Goal: Task Accomplishment & Management: Complete application form

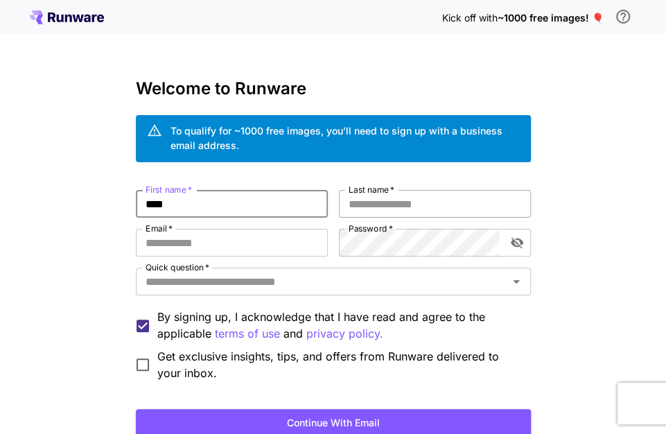
type input "****"
click at [409, 197] on input "Last name   *" at bounding box center [435, 204] width 192 height 28
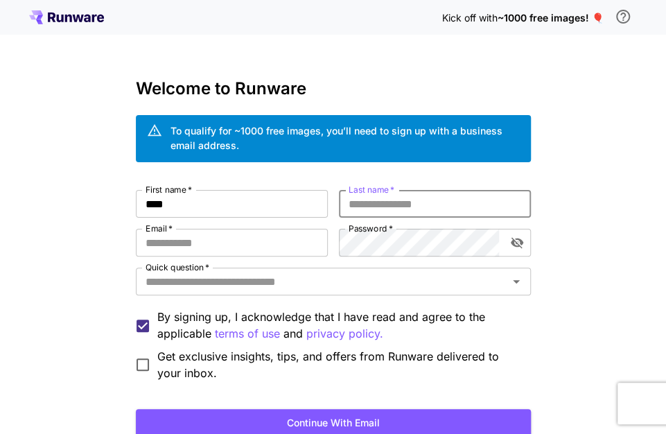
click at [416, 205] on input "Last name   *" at bounding box center [435, 204] width 192 height 28
type input "******"
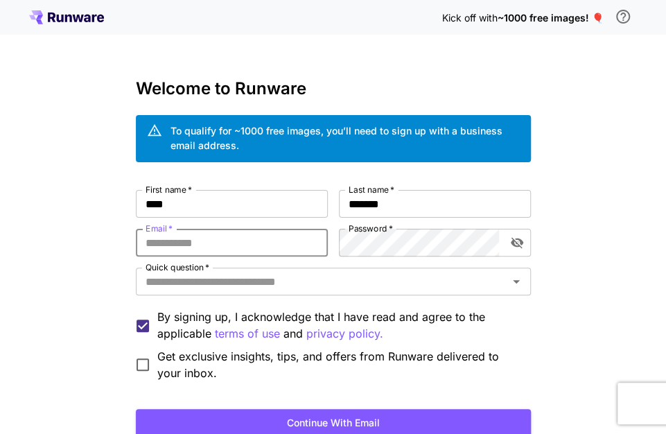
click at [282, 239] on input "Email   *" at bounding box center [232, 243] width 192 height 28
type input "**********"
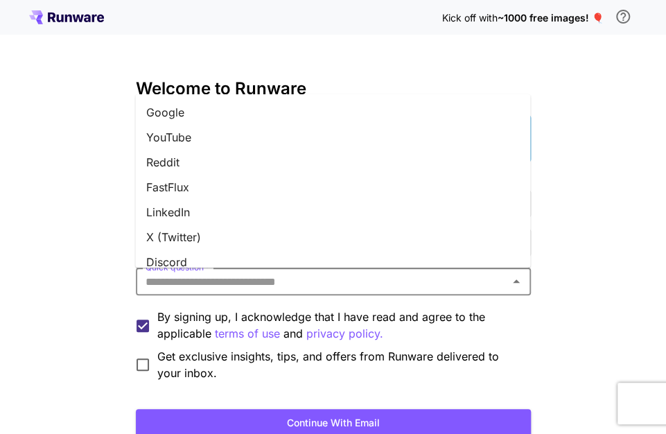
click at [357, 283] on input "Quick question   *" at bounding box center [322, 281] width 364 height 19
click at [319, 129] on li "YouTube" at bounding box center [332, 137] width 395 height 25
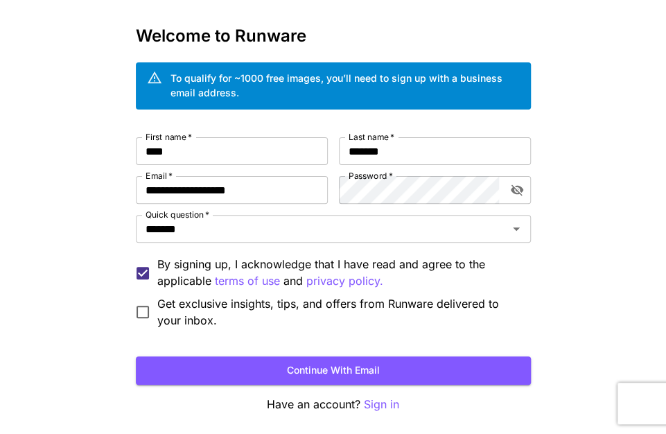
scroll to position [57, 0]
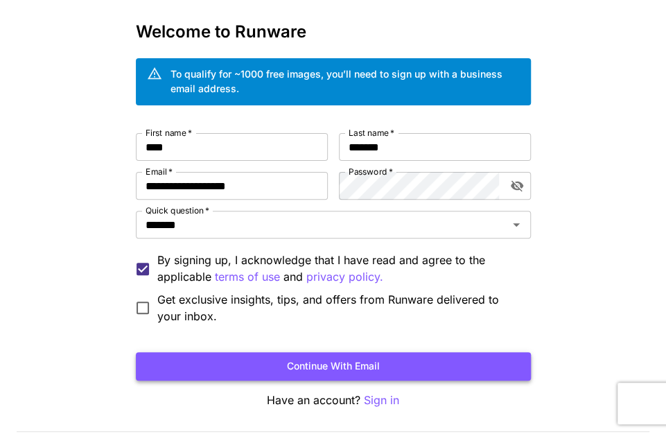
click at [341, 368] on button "Continue with email" at bounding box center [333, 366] width 395 height 28
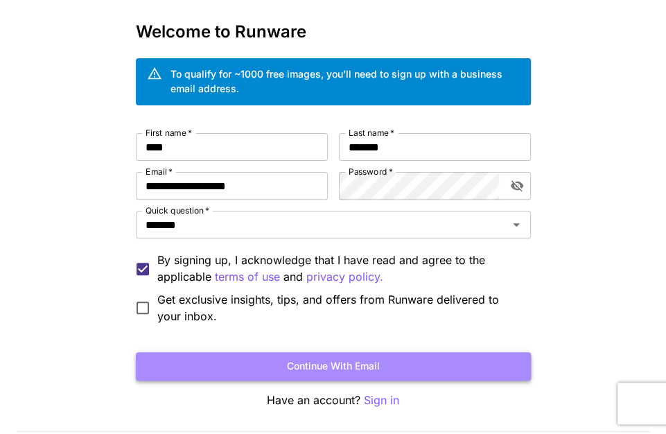
click at [373, 363] on button "Continue with email" at bounding box center [333, 366] width 395 height 28
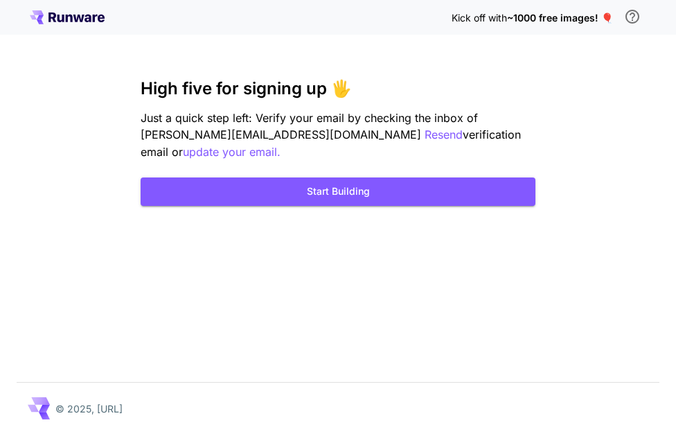
click at [521, 94] on h3 "High five for signing up 🖐️" at bounding box center [338, 88] width 395 height 19
click at [425, 136] on p "Resend" at bounding box center [444, 134] width 38 height 17
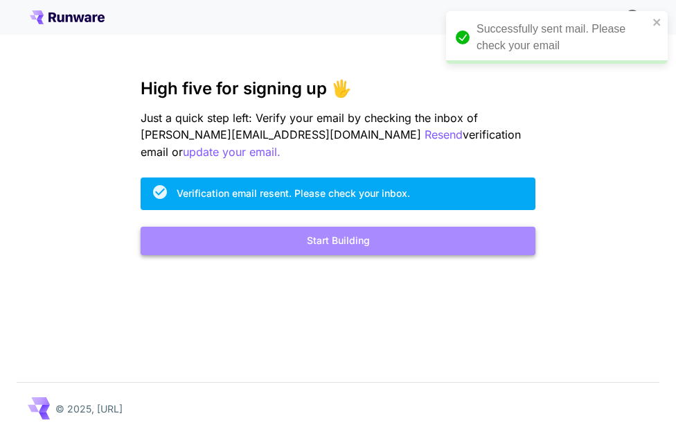
click at [404, 227] on button "Start Building" at bounding box center [338, 241] width 395 height 28
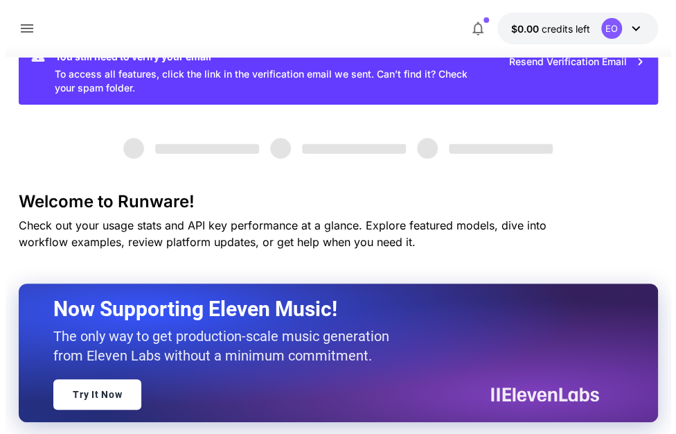
scroll to position [40, 0]
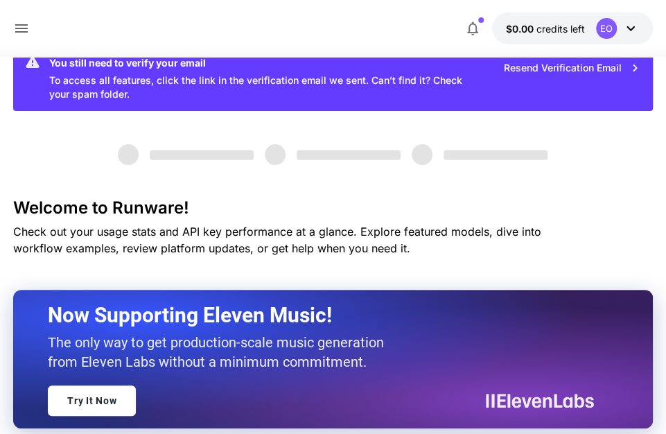
click at [629, 27] on icon at bounding box center [630, 28] width 17 height 17
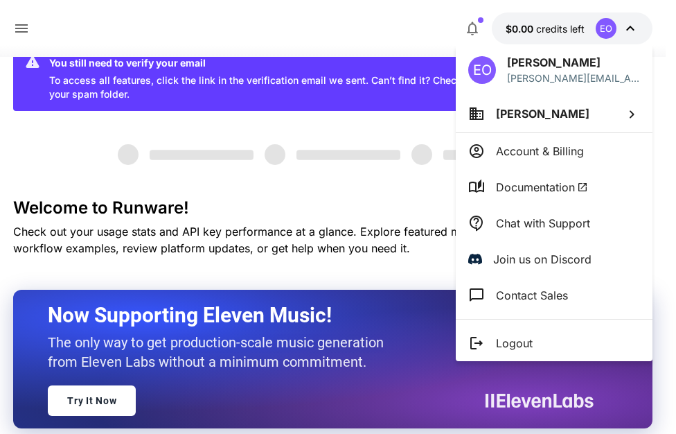
click at [529, 35] on div at bounding box center [338, 217] width 676 height 434
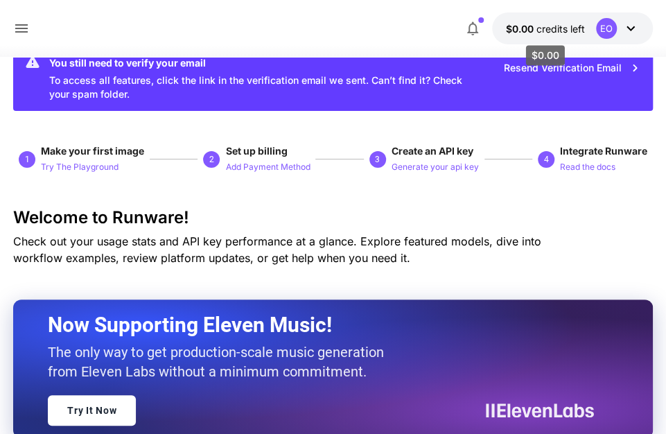
click at [539, 24] on span "credits left" at bounding box center [560, 29] width 48 height 12
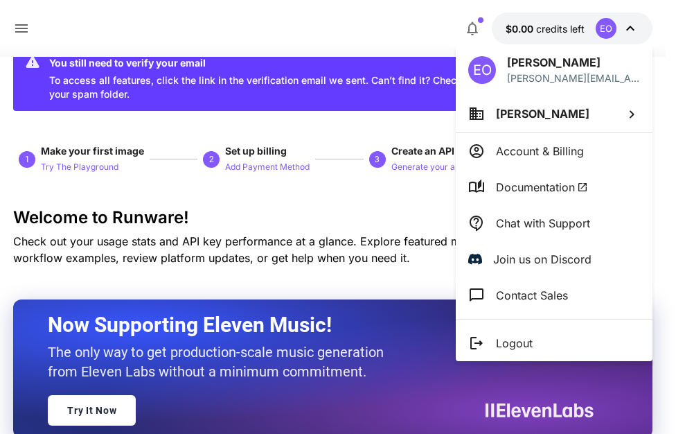
click at [515, 32] on div at bounding box center [338, 217] width 676 height 434
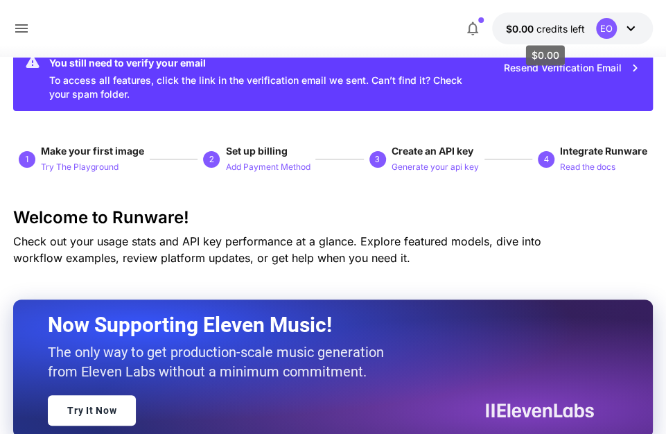
click at [530, 28] on span "$0.00" at bounding box center [521, 29] width 30 height 12
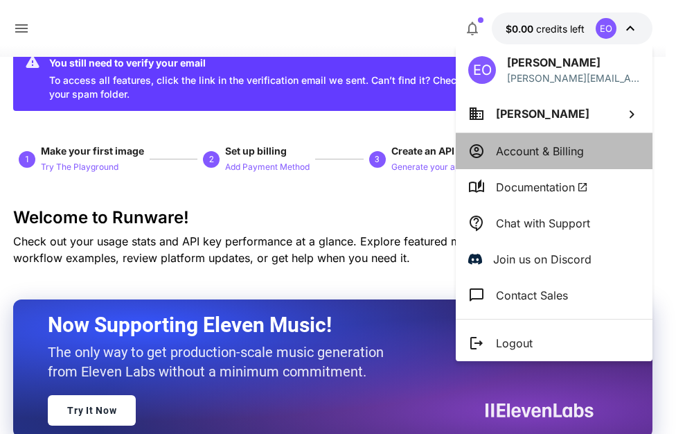
click at [546, 148] on p "Account & Billing" at bounding box center [540, 151] width 88 height 17
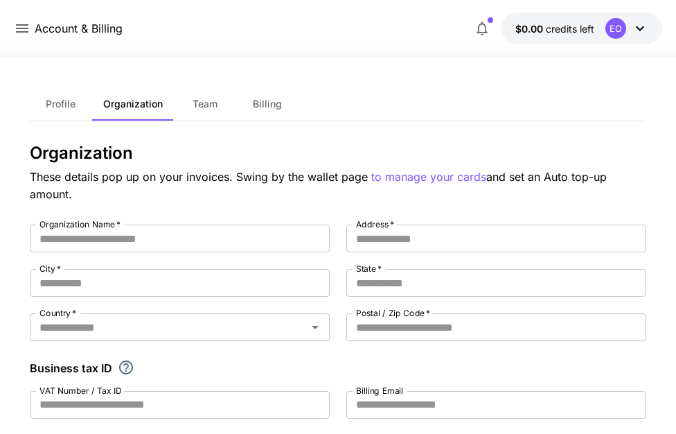
type input "**********"
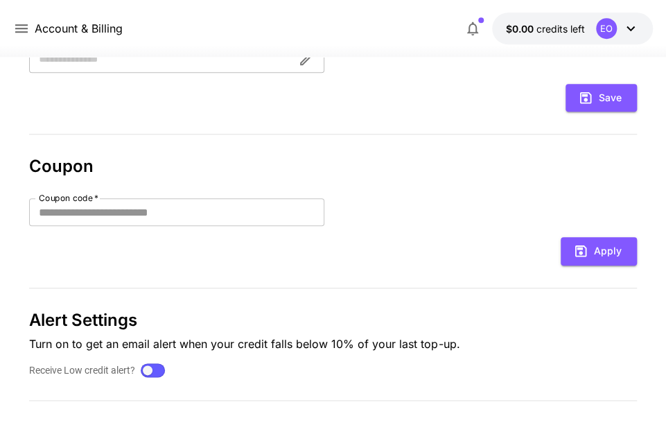
scroll to position [428, 0]
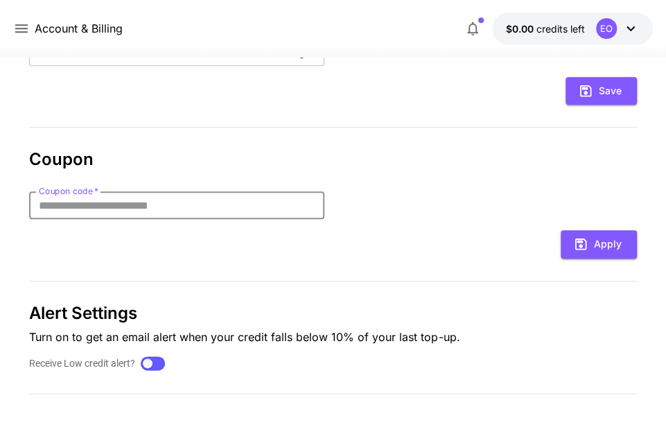
click at [211, 204] on input "Coupon code   *" at bounding box center [176, 205] width 295 height 28
